Goal: Task Accomplishment & Management: Manage account settings

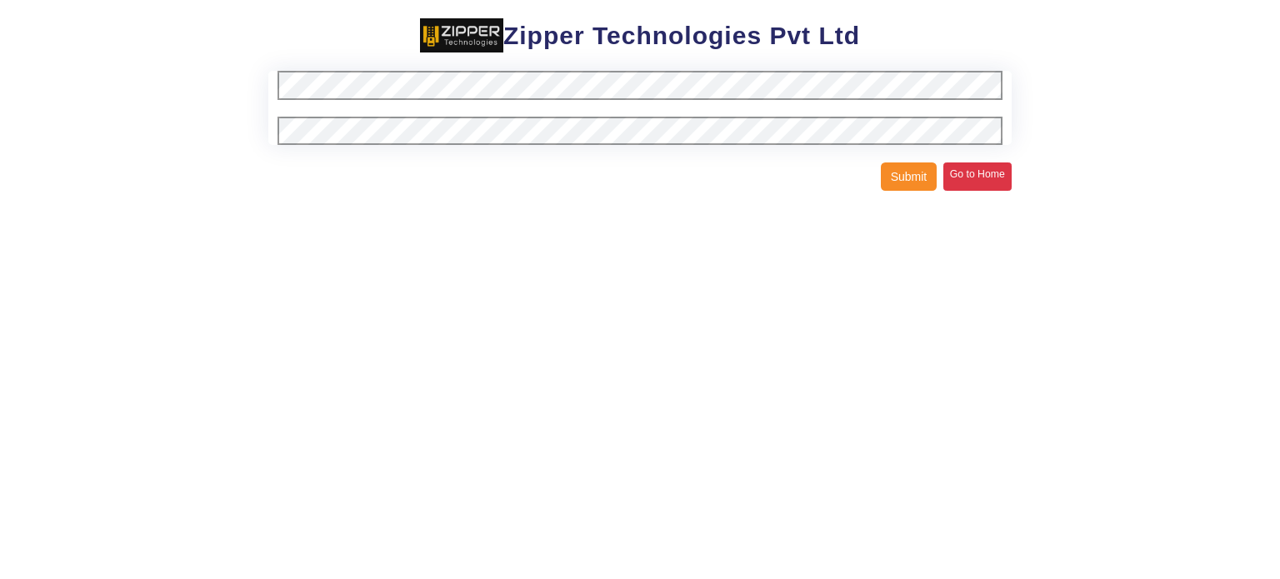
click at [973, 173] on link "Go to Home" at bounding box center [978, 177] width 68 height 28
